Goal: Task Accomplishment & Management: Use online tool/utility

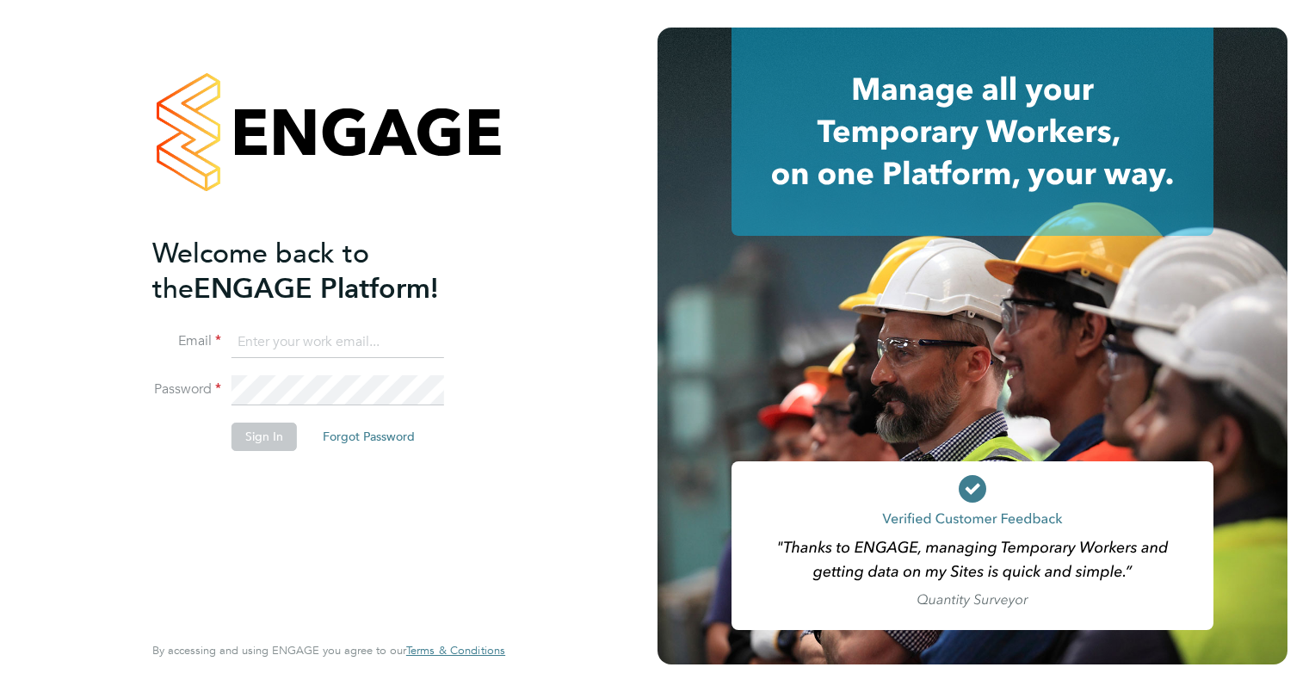
type input "[PERSON_NAME][EMAIL_ADDRESS][PERSON_NAME][DOMAIN_NAME]"
click at [269, 444] on button "Sign In" at bounding box center [264, 437] width 65 height 28
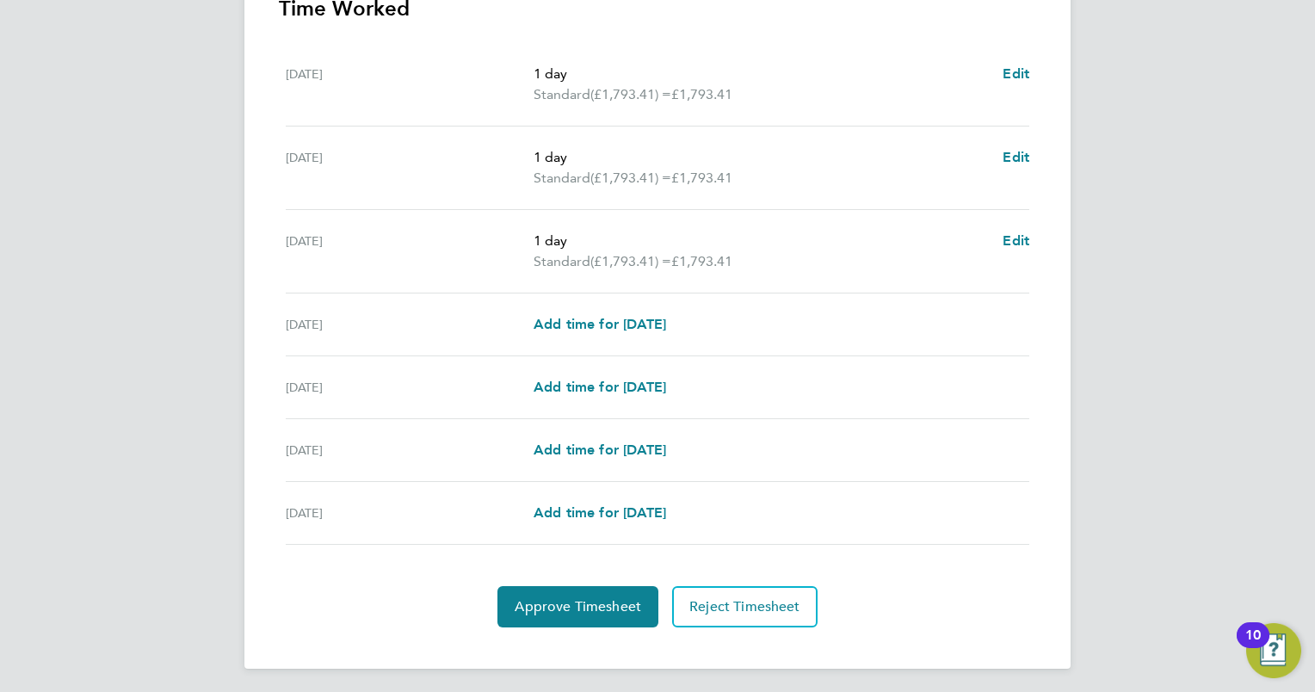
scroll to position [522, 0]
click at [591, 599] on span "Approve Timesheet" at bounding box center [578, 604] width 127 height 17
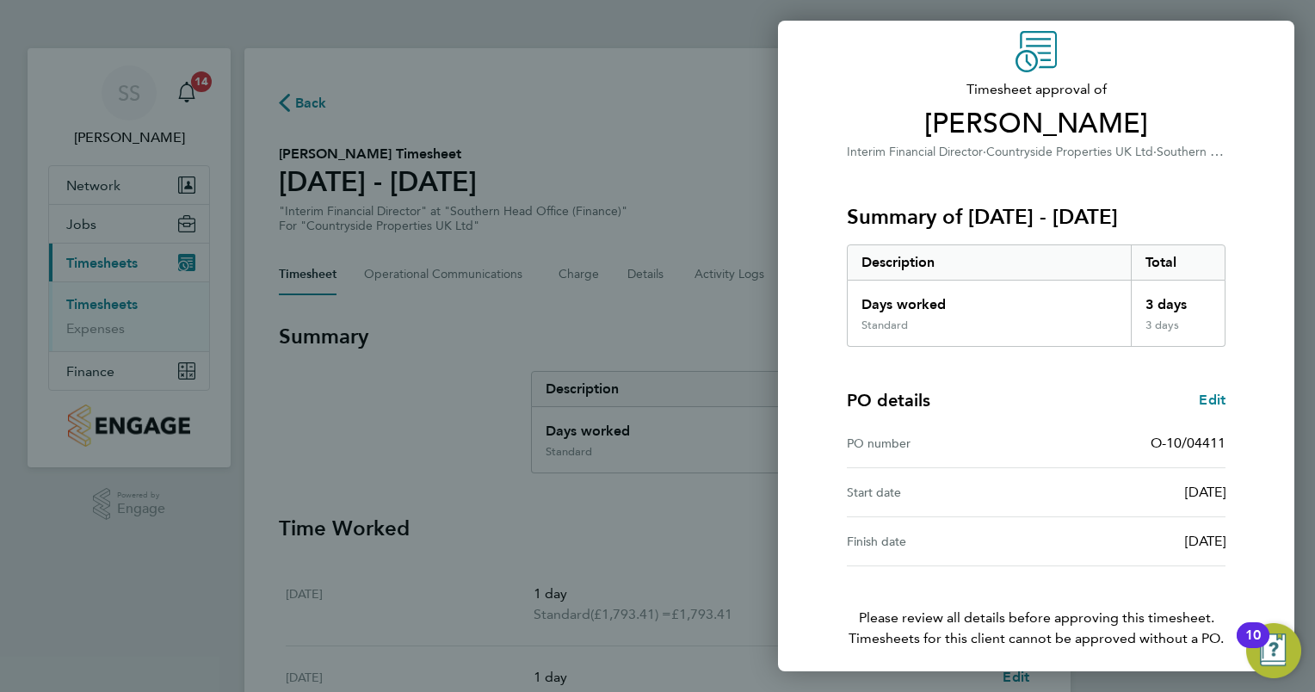
scroll to position [131, 0]
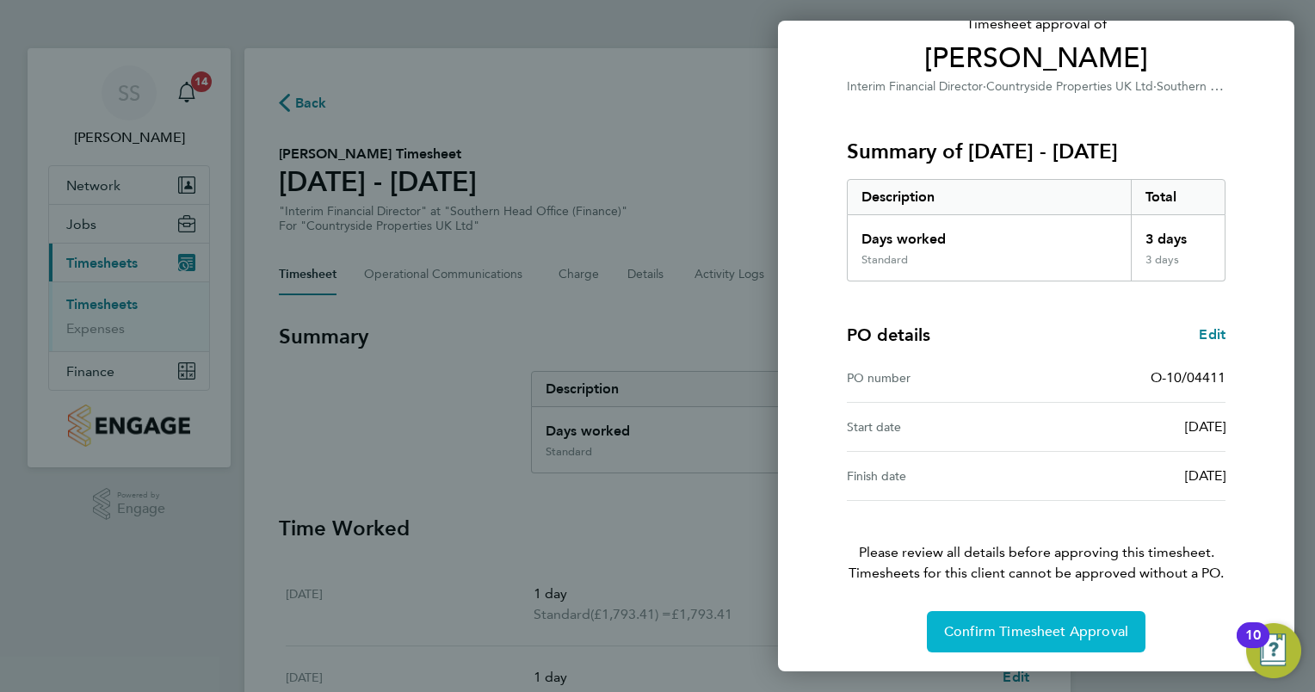
click at [1037, 633] on span "Confirm Timesheet Approval" at bounding box center [1036, 631] width 184 height 17
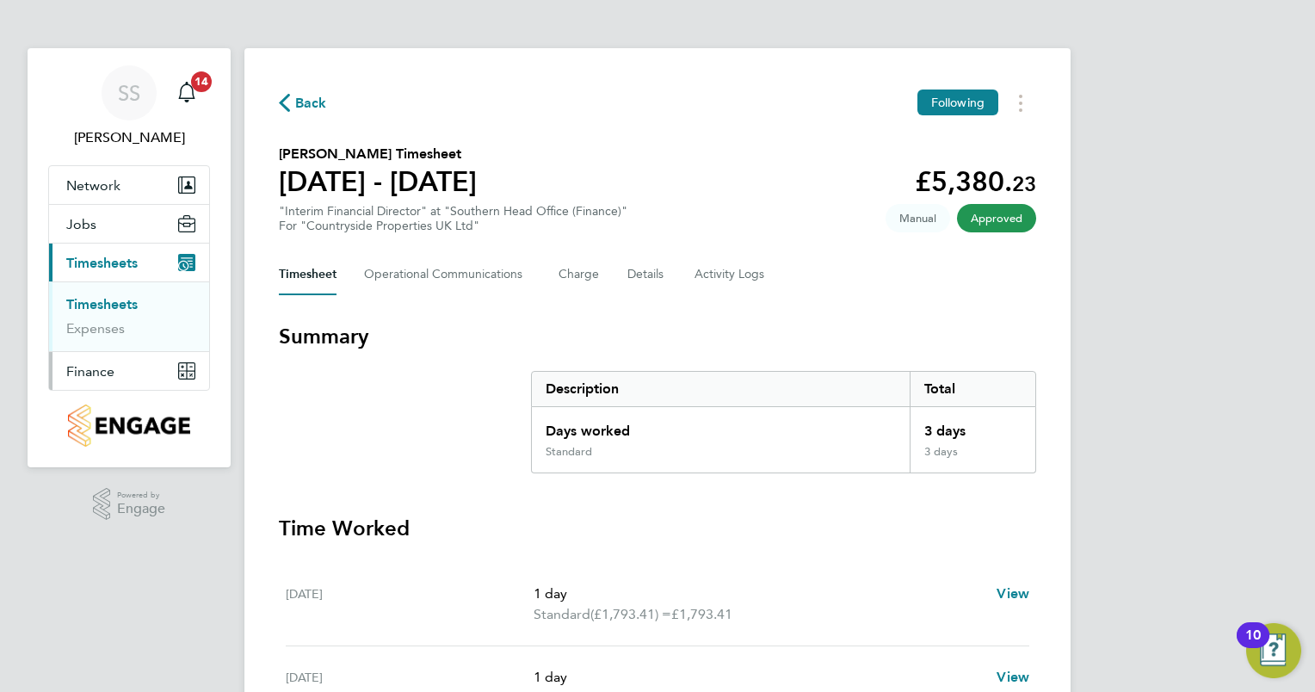
click at [126, 374] on button "Finance" at bounding box center [129, 371] width 160 height 38
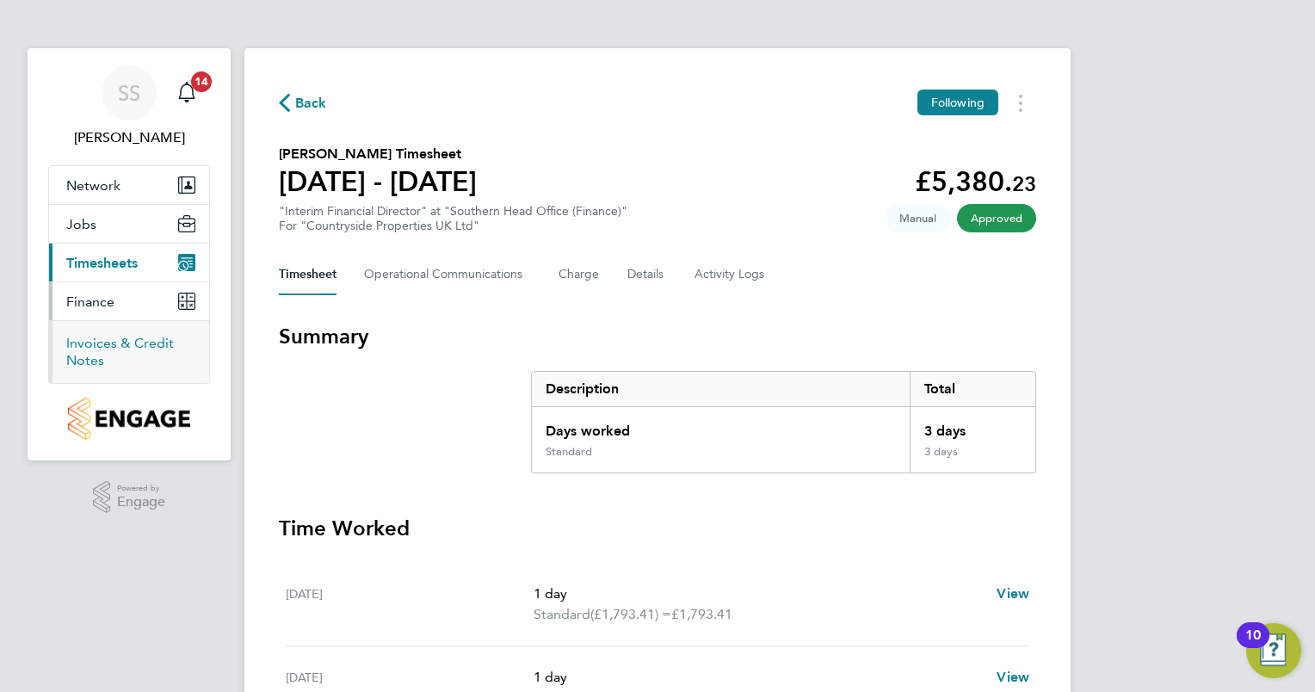
click at [110, 348] on link "Invoices & Credit Notes" at bounding box center [120, 352] width 108 height 34
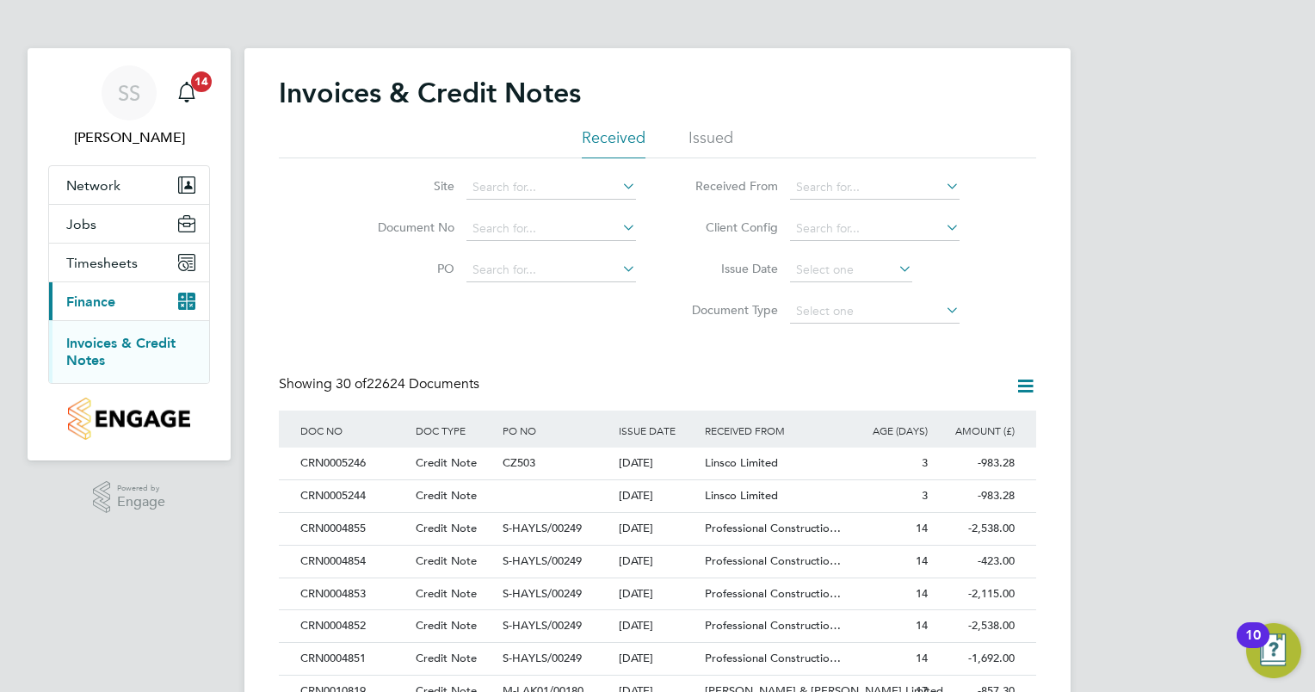
scroll to position [33, 117]
